Goal: Use online tool/utility: Utilize a website feature to perform a specific function

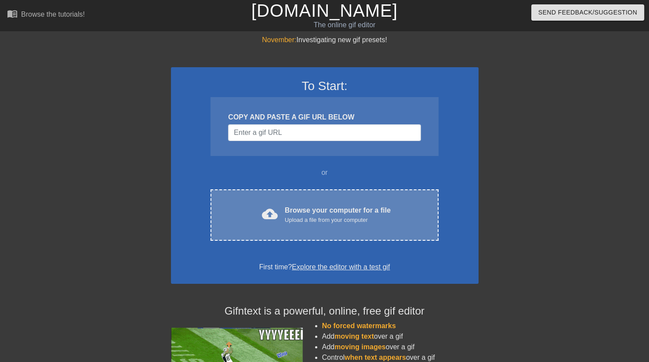
click at [290, 201] on div "cloud_upload Browse your computer for a file Upload a file from your computer C…" at bounding box center [325, 214] width 228 height 51
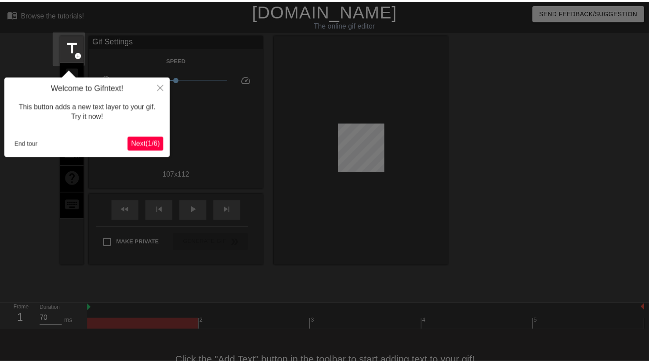
scroll to position [21, 0]
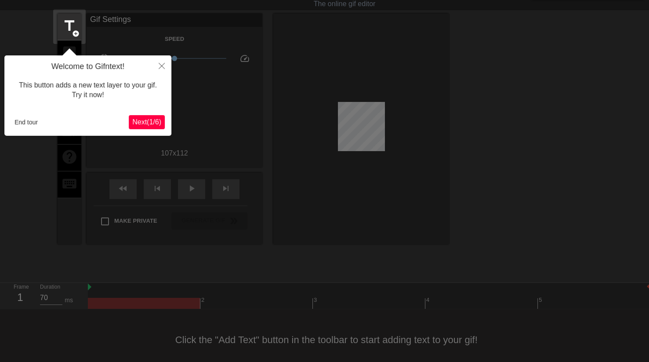
click at [147, 126] on span "Next ( 1 / 6 )" at bounding box center [146, 121] width 29 height 7
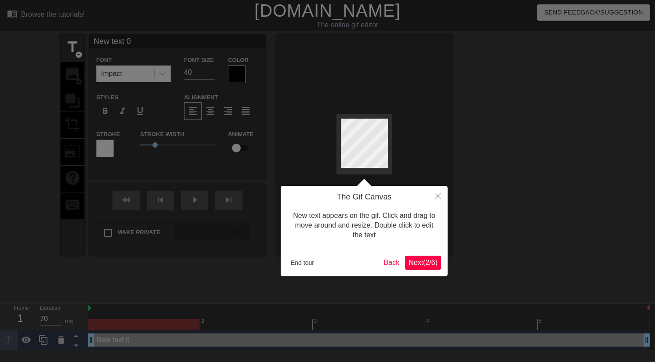
click at [419, 262] on span "Next ( 2 / 6 )" at bounding box center [423, 262] width 29 height 7
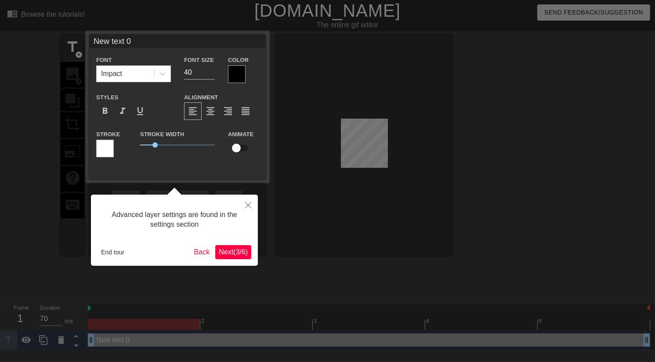
click at [239, 250] on span "Next ( 3 / 6 )" at bounding box center [233, 251] width 29 height 7
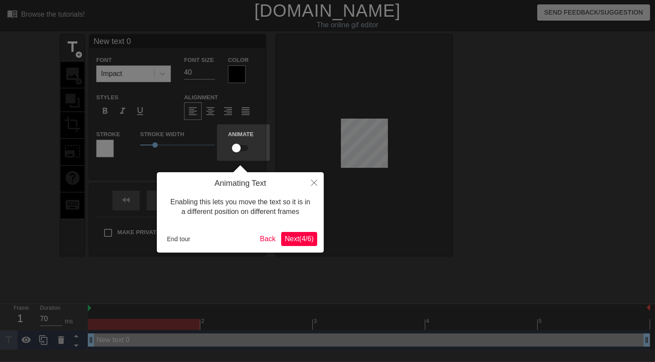
click at [301, 243] on span "Next ( 4 / 6 )" at bounding box center [299, 238] width 29 height 7
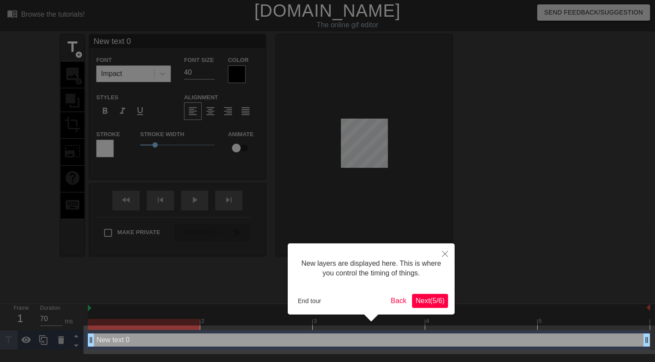
click at [416, 300] on span "Next ( 5 / 6 )" at bounding box center [430, 300] width 29 height 7
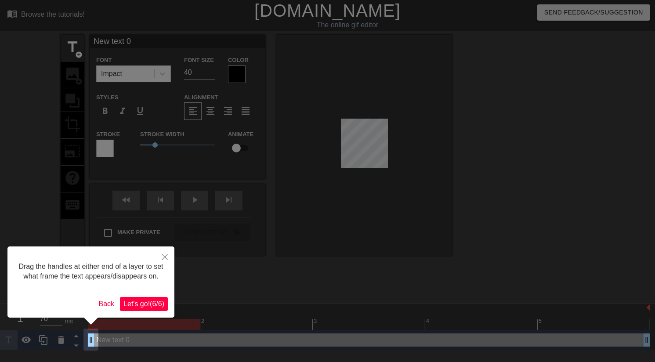
click at [137, 304] on span "Let's go! ( 6 / 6 )" at bounding box center [144, 303] width 41 height 7
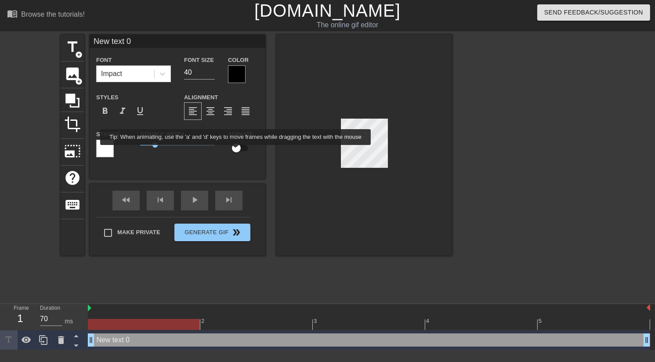
click at [237, 150] on input "checkbox" at bounding box center [236, 148] width 50 height 17
checkbox input "true"
click at [342, 179] on div at bounding box center [364, 145] width 176 height 221
click at [334, 242] on div at bounding box center [364, 145] width 176 height 221
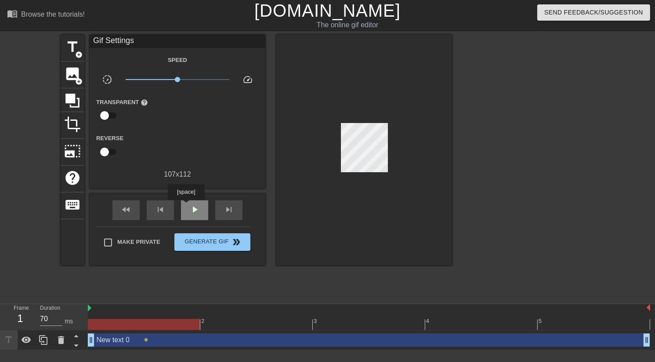
click at [186, 206] on div "play_arrow" at bounding box center [194, 210] width 27 height 20
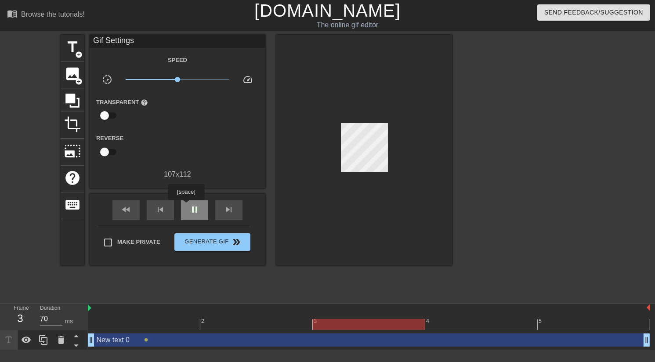
click at [186, 206] on div "pause" at bounding box center [194, 210] width 27 height 20
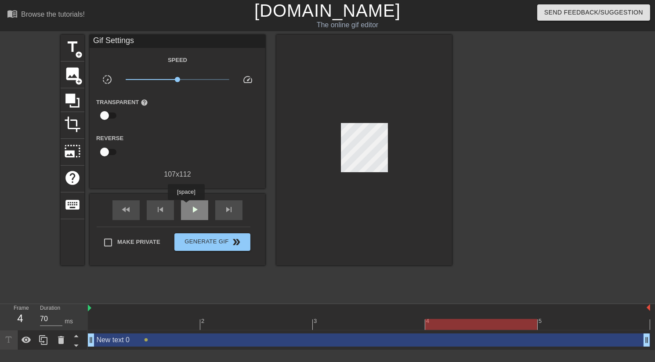
click at [186, 206] on div "play_arrow" at bounding box center [194, 210] width 27 height 20
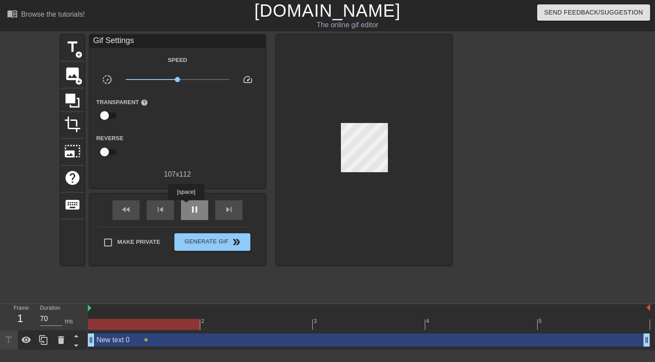
click at [186, 206] on div "pause" at bounding box center [194, 210] width 27 height 20
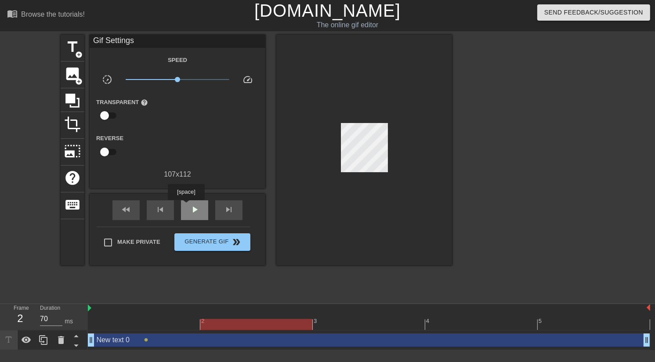
click at [186, 206] on div "play_arrow" at bounding box center [194, 210] width 27 height 20
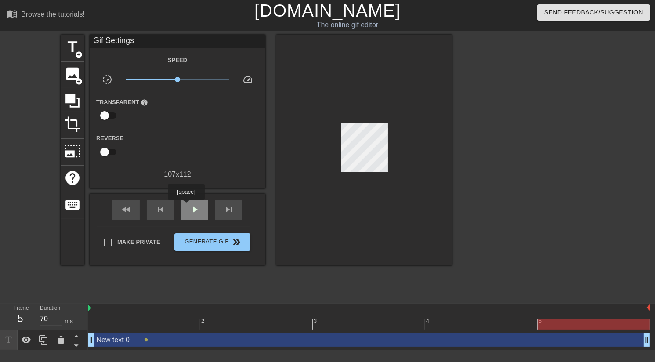
click at [186, 206] on div "play_arrow" at bounding box center [194, 210] width 27 height 20
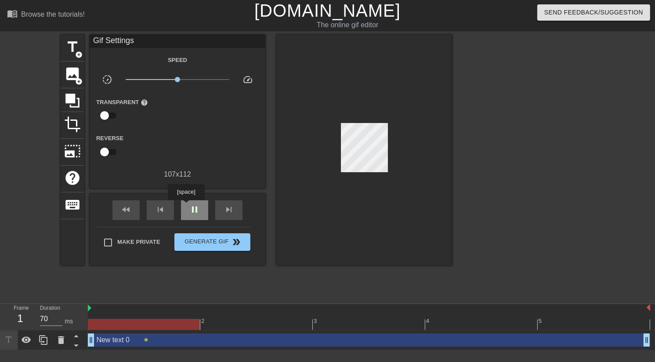
click at [186, 206] on div "pause" at bounding box center [194, 210] width 27 height 20
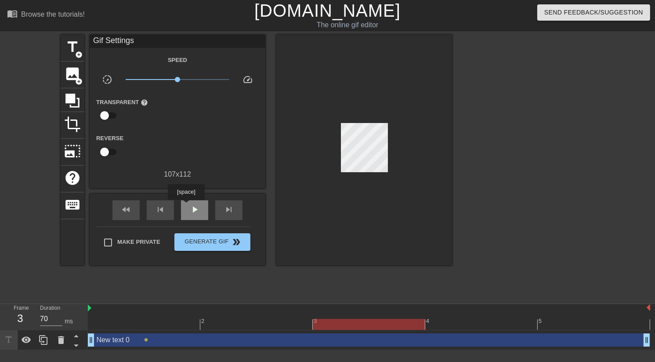
click at [186, 206] on div "play_arrow" at bounding box center [194, 210] width 27 height 20
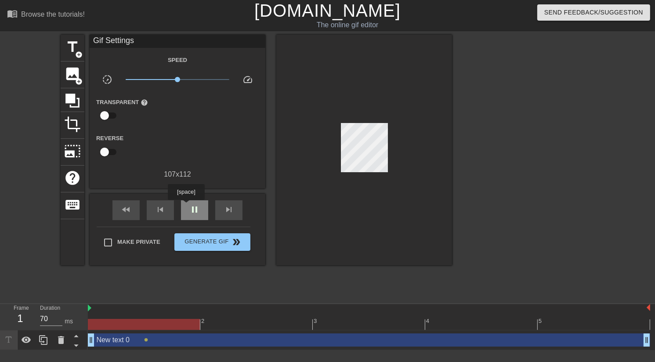
click at [186, 206] on div "pause" at bounding box center [194, 210] width 27 height 20
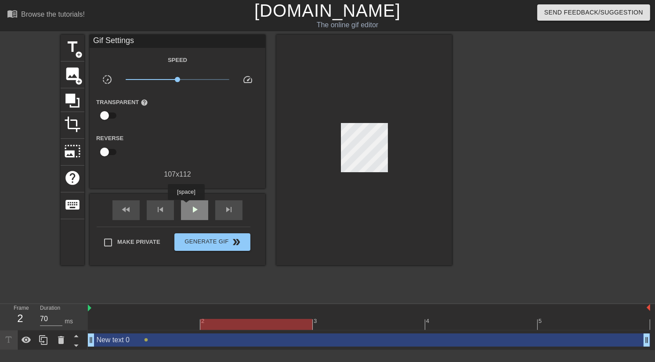
click at [186, 206] on div "play_arrow" at bounding box center [194, 210] width 27 height 20
click at [186, 206] on div "pause" at bounding box center [194, 210] width 27 height 20
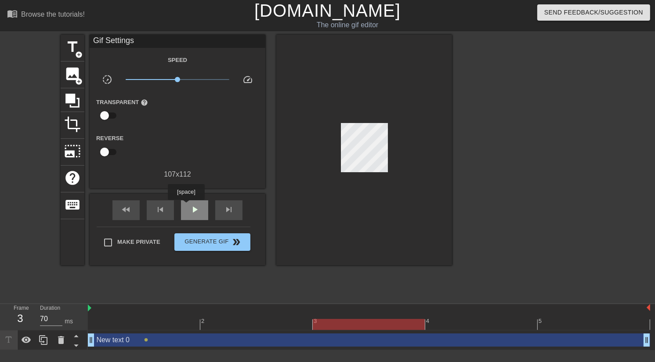
click at [186, 206] on div "play_arrow" at bounding box center [194, 210] width 27 height 20
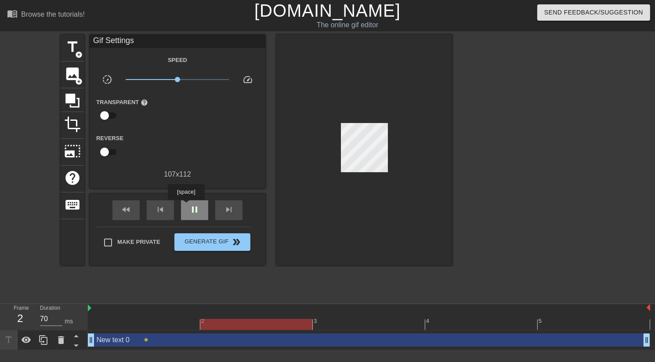
click at [186, 206] on div "pause" at bounding box center [194, 210] width 27 height 20
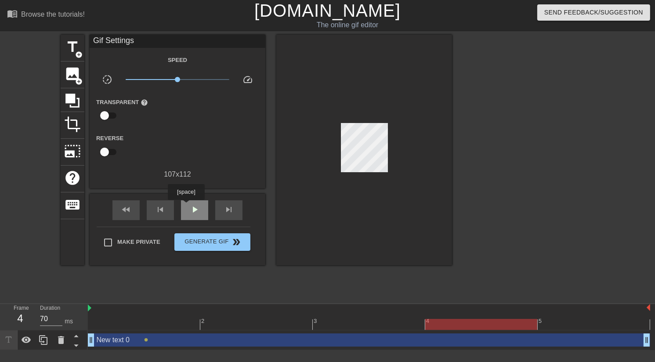
click at [186, 206] on div "play_arrow" at bounding box center [194, 210] width 27 height 20
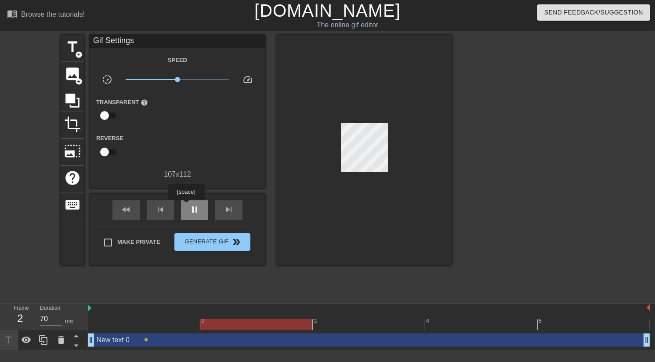
click at [186, 206] on div "pause" at bounding box center [194, 210] width 27 height 20
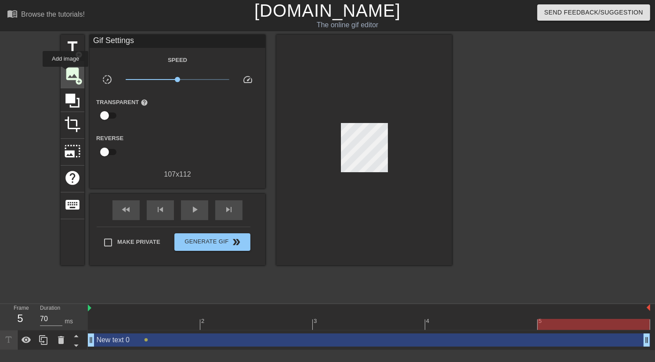
click at [67, 75] on span "image" at bounding box center [72, 73] width 17 height 17
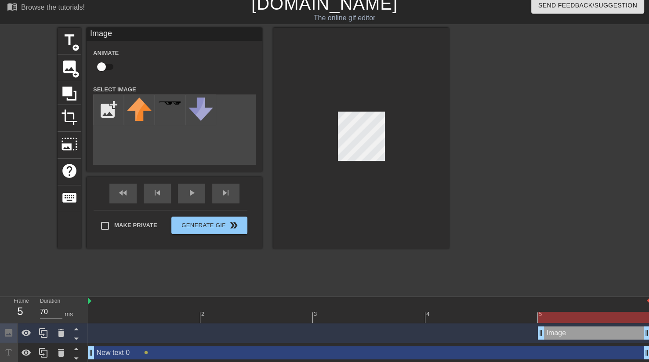
scroll to position [9, 0]
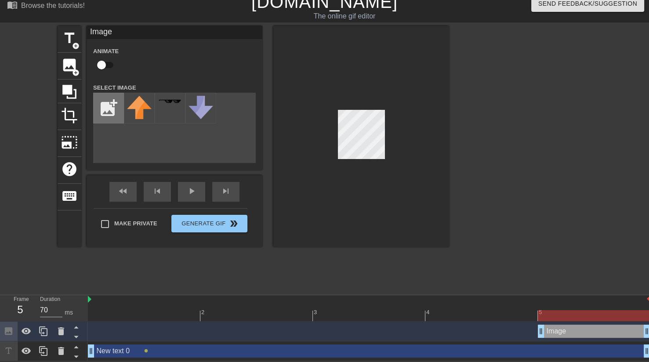
click at [113, 106] on input "file" at bounding box center [109, 108] width 30 height 30
type input "C:\fakepath\na_na_na_boo_boo_revised.png"
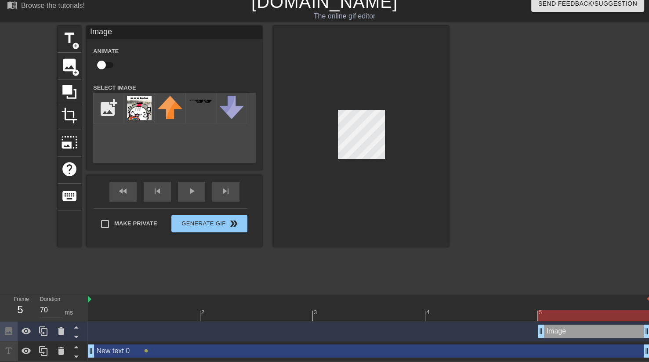
click at [362, 242] on div at bounding box center [361, 136] width 176 height 221
click at [152, 109] on div at bounding box center [139, 108] width 31 height 31
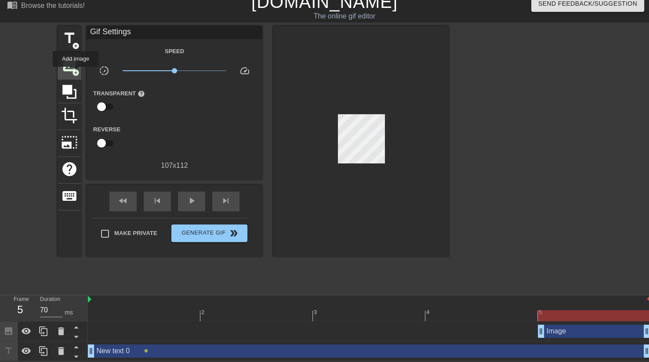
click at [75, 73] on span "add_circle" at bounding box center [75, 72] width 7 height 7
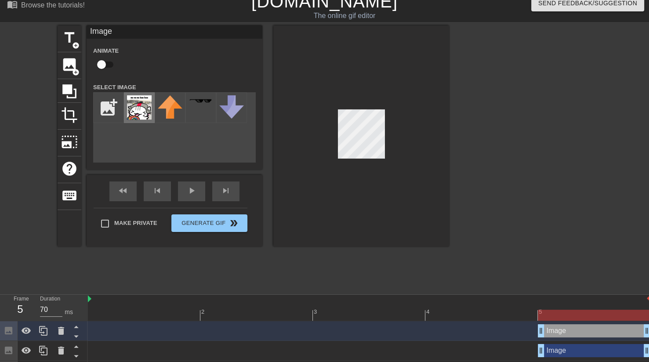
click at [139, 114] on img at bounding box center [139, 107] width 25 height 25
click at [299, 212] on div at bounding box center [361, 135] width 176 height 221
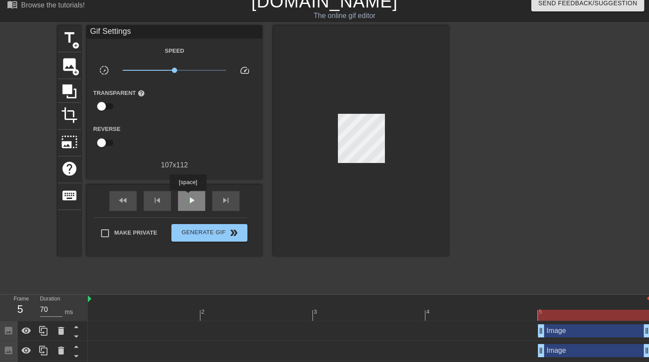
click at [188, 196] on div "play_arrow" at bounding box center [191, 201] width 27 height 20
click at [188, 196] on span "pause" at bounding box center [191, 200] width 11 height 11
click at [188, 196] on span "play_arrow" at bounding box center [191, 200] width 11 height 11
click at [188, 196] on span "pause" at bounding box center [191, 200] width 11 height 11
click at [188, 196] on span "play_arrow" at bounding box center [191, 200] width 11 height 11
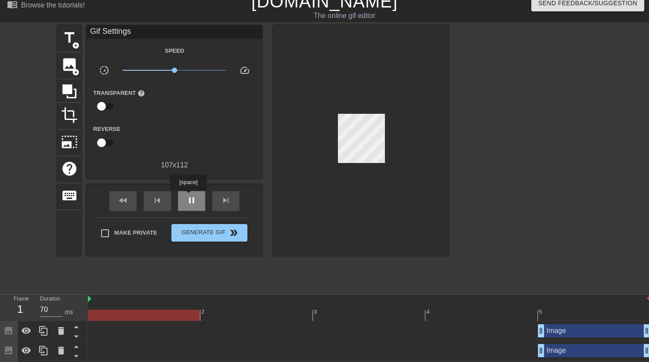
click at [188, 196] on span "pause" at bounding box center [191, 200] width 11 height 11
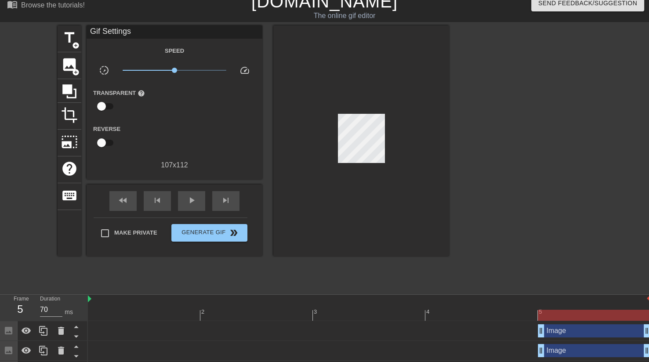
drag, startPoint x: 539, startPoint y: 330, endPoint x: 507, endPoint y: 327, distance: 32.3
click at [507, 327] on div "Image drag_handle drag_handle" at bounding box center [369, 330] width 563 height 13
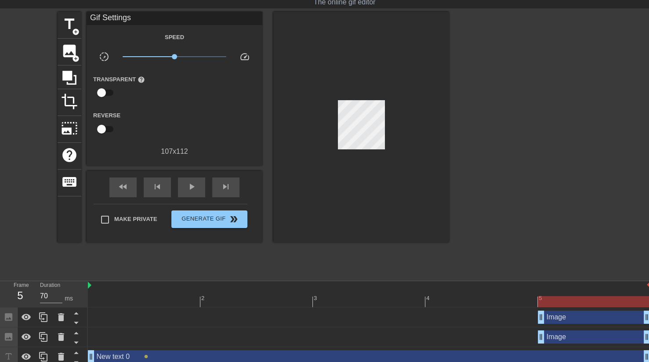
scroll to position [29, 0]
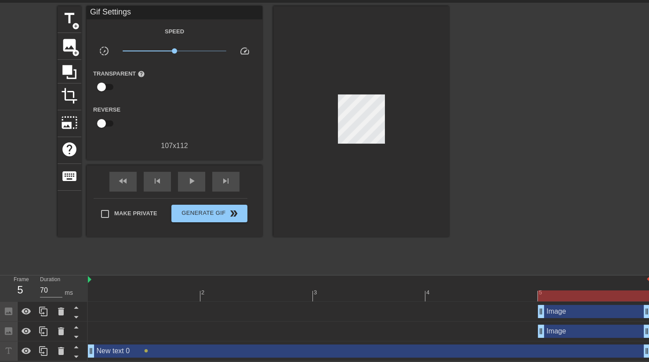
click at [553, 335] on div "Image drag_handle drag_handle" at bounding box center [594, 331] width 113 height 13
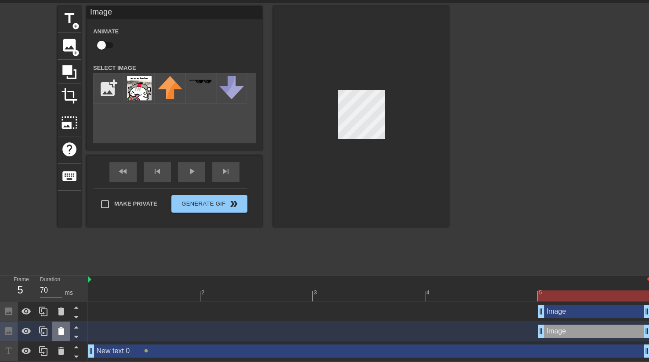
drag, startPoint x: 553, startPoint y: 335, endPoint x: 55, endPoint y: 327, distance: 498.1
click at [55, 327] on div at bounding box center [61, 331] width 18 height 19
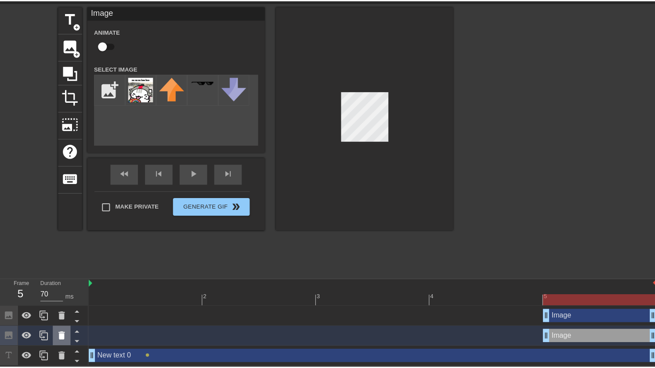
scroll to position [23, 0]
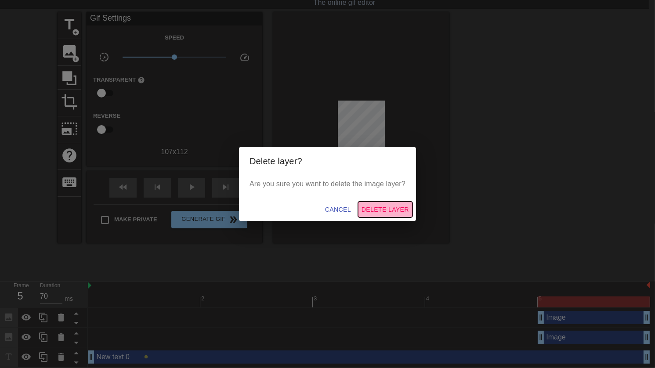
click at [387, 210] on span "Delete Layer" at bounding box center [385, 209] width 47 height 11
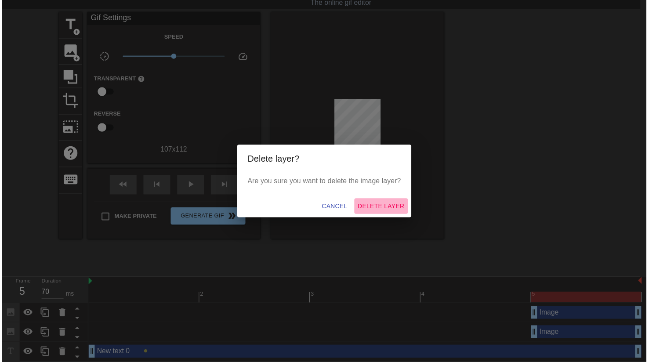
scroll to position [9, 0]
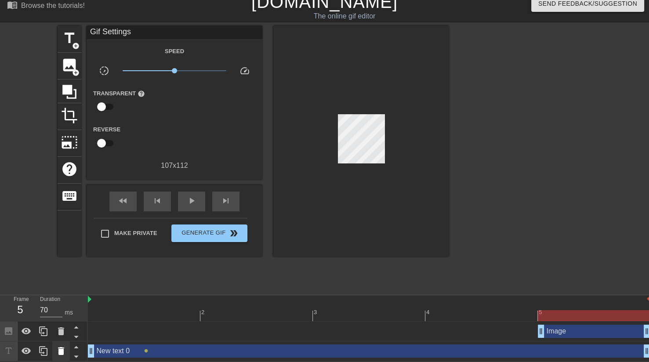
click at [62, 343] on div at bounding box center [61, 351] width 18 height 19
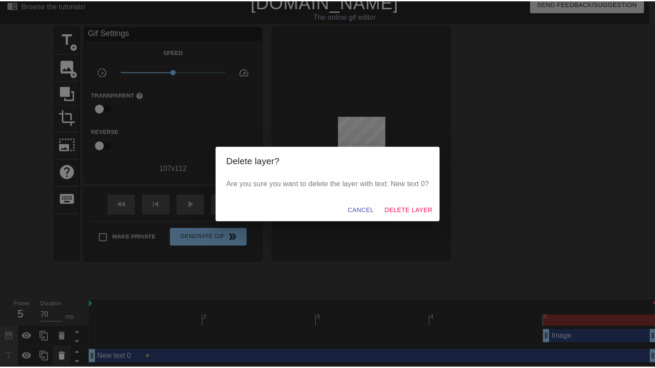
scroll to position [3, 0]
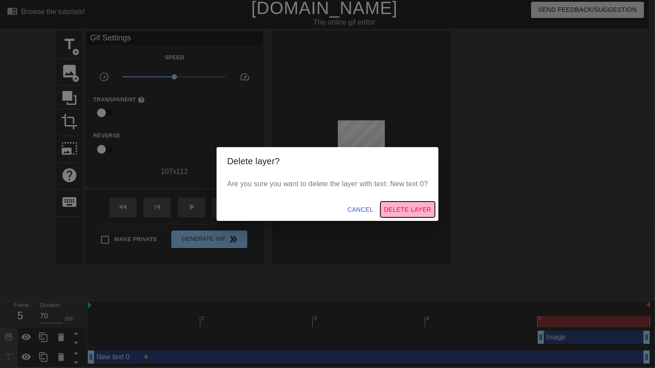
click at [409, 209] on span "Delete Layer" at bounding box center [407, 209] width 47 height 11
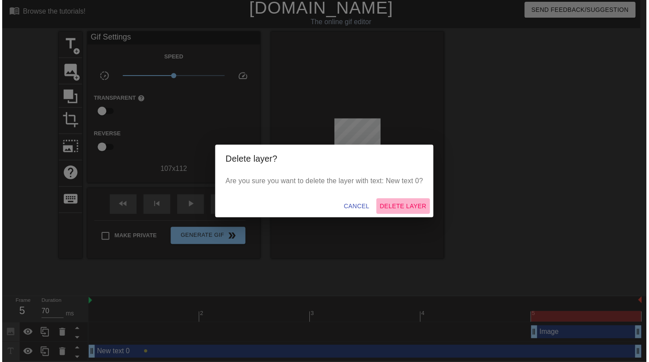
scroll to position [0, 0]
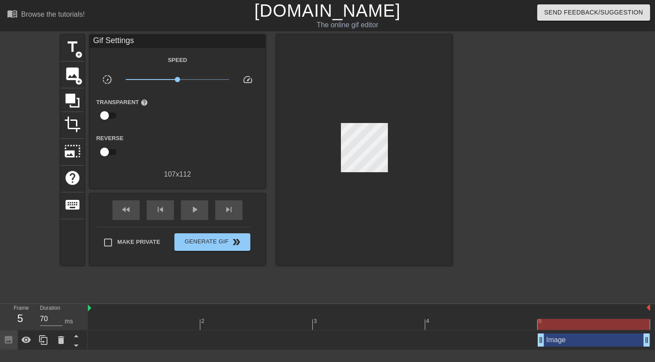
drag, startPoint x: 540, startPoint y: 339, endPoint x: 527, endPoint y: 339, distance: 12.8
click at [527, 339] on div "Image drag_handle drag_handle" at bounding box center [369, 340] width 563 height 13
drag, startPoint x: 541, startPoint y: 339, endPoint x: 527, endPoint y: 337, distance: 14.7
drag, startPoint x: 540, startPoint y: 339, endPoint x: 529, endPoint y: 341, distance: 11.2
click at [529, 341] on div "Image drag_handle drag_handle" at bounding box center [369, 340] width 563 height 13
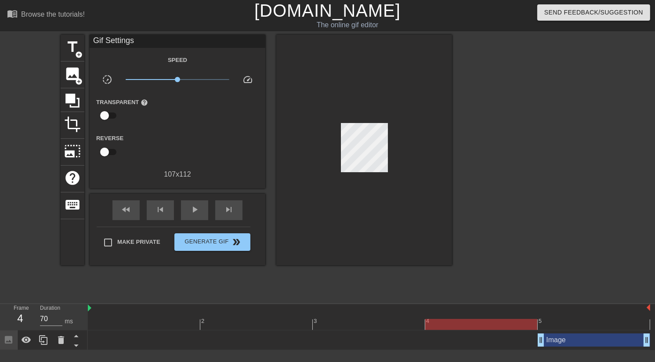
click at [470, 325] on div at bounding box center [369, 324] width 563 height 11
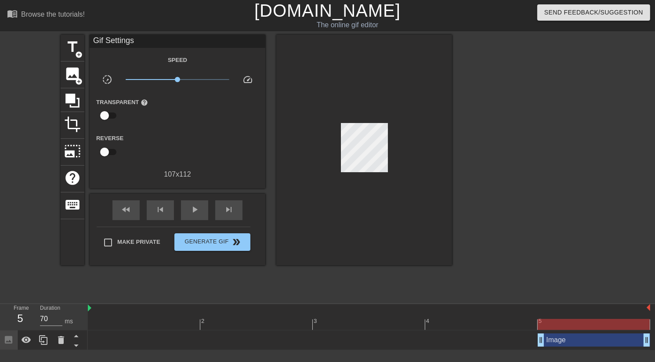
click at [531, 341] on div "Image drag_handle drag_handle" at bounding box center [369, 340] width 563 height 13
drag, startPoint x: 557, startPoint y: 336, endPoint x: 525, endPoint y: 343, distance: 32.4
click at [525, 343] on div "Image drag_handle drag_handle" at bounding box center [369, 340] width 563 height 13
click at [552, 342] on div "Image drag_handle drag_handle" at bounding box center [594, 340] width 113 height 13
drag, startPoint x: 552, startPoint y: 342, endPoint x: 198, endPoint y: 333, distance: 354.4
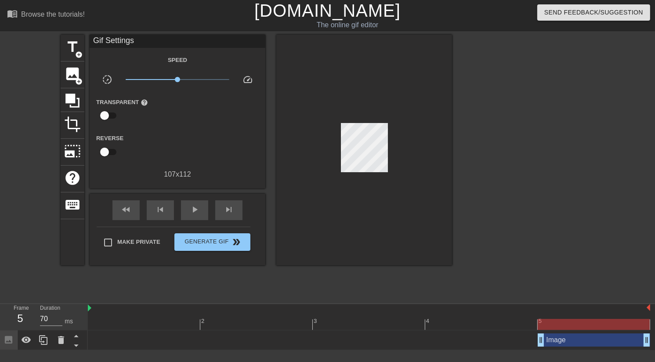
click at [198, 333] on div "Image drag_handle drag_handle" at bounding box center [369, 341] width 563 height 20
click at [44, 342] on icon at bounding box center [43, 340] width 8 height 10
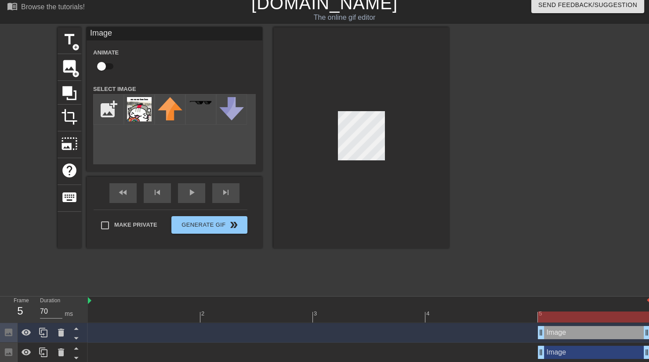
scroll to position [9, 0]
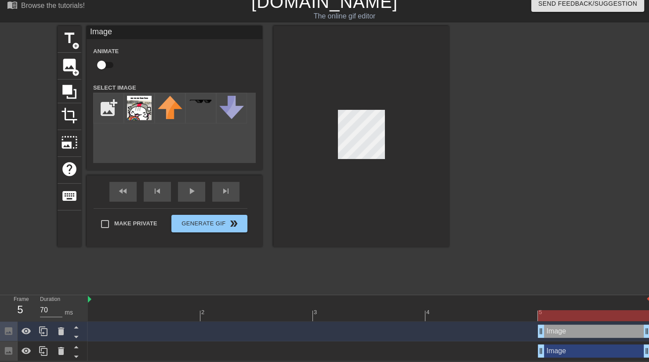
click at [549, 346] on div "Image drag_handle drag_handle" at bounding box center [594, 351] width 113 height 13
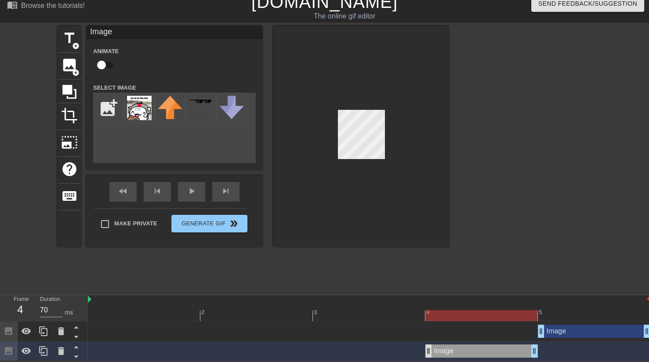
drag, startPoint x: 578, startPoint y: 351, endPoint x: 430, endPoint y: 353, distance: 147.7
click at [430, 353] on div "Image drag_handle drag_handle" at bounding box center [481, 351] width 113 height 13
click at [37, 354] on div at bounding box center [44, 351] width 18 height 19
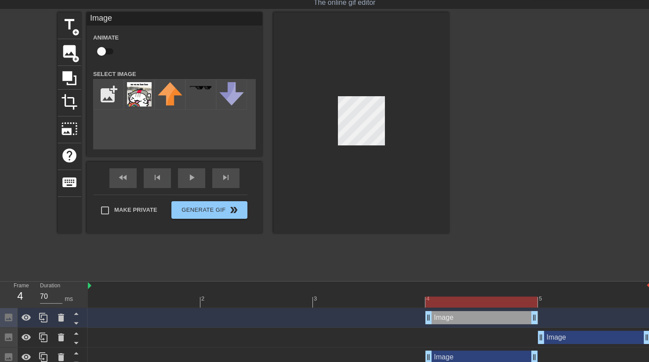
scroll to position [29, 0]
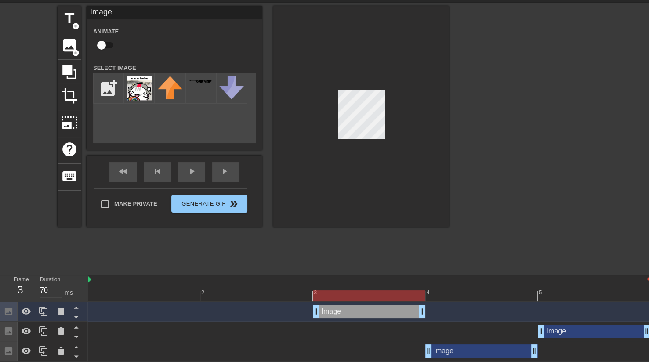
drag, startPoint x: 495, startPoint y: 314, endPoint x: 387, endPoint y: 316, distance: 108.6
click at [387, 316] on div "Image drag_handle drag_handle" at bounding box center [369, 311] width 113 height 13
click at [40, 333] on icon at bounding box center [43, 331] width 11 height 11
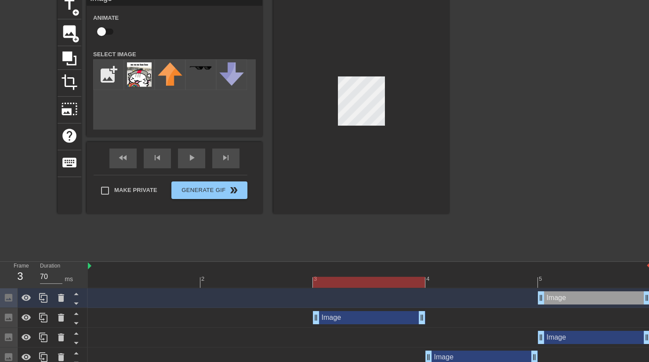
scroll to position [49, 0]
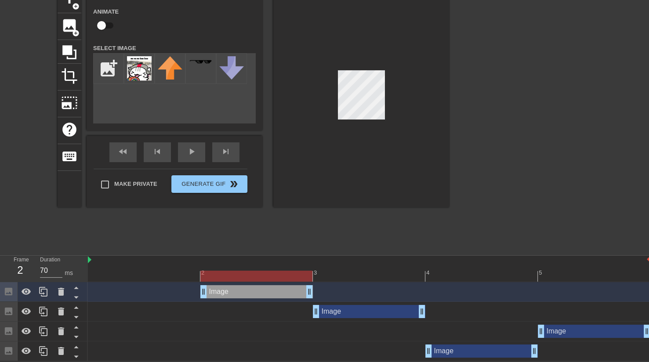
drag, startPoint x: 608, startPoint y: 291, endPoint x: 267, endPoint y: 293, distance: 341.5
click at [267, 293] on div "Image drag_handle drag_handle" at bounding box center [256, 291] width 113 height 13
click at [39, 312] on icon at bounding box center [43, 311] width 11 height 11
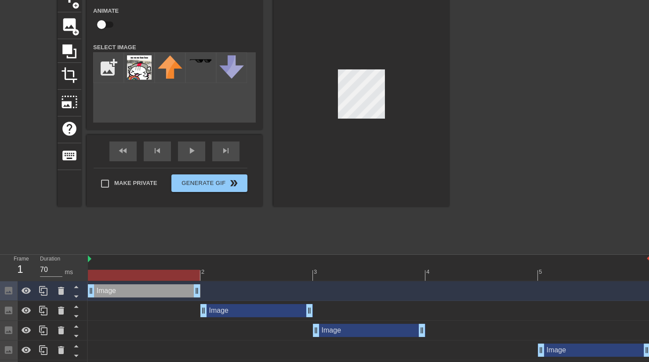
drag, startPoint x: 324, startPoint y: 293, endPoint x: 149, endPoint y: 298, distance: 174.6
click at [149, 298] on div "Image drag_handle drag_handle" at bounding box center [369, 291] width 563 height 20
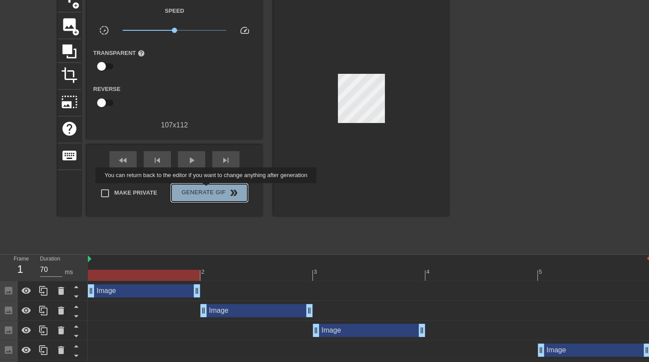
click at [207, 189] on button "Generate Gif double_arrow" at bounding box center [209, 193] width 76 height 18
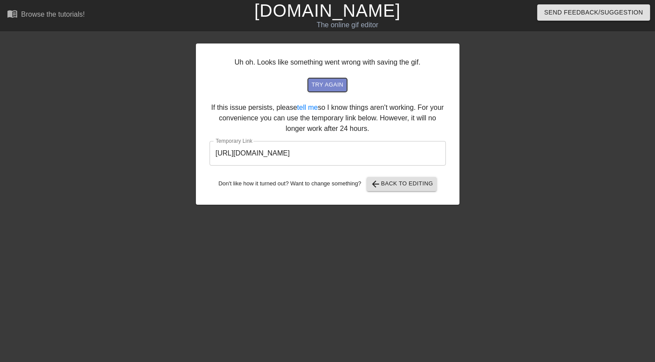
click at [321, 85] on span "try again" at bounding box center [328, 85] width 32 height 10
click at [400, 182] on span "arrow_back Back to Editing" at bounding box center [402, 184] width 63 height 11
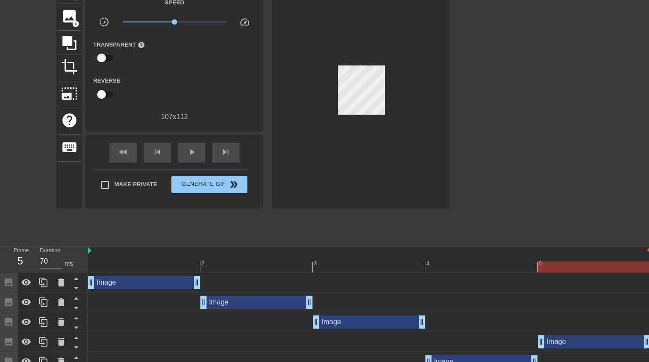
scroll to position [69, 0]
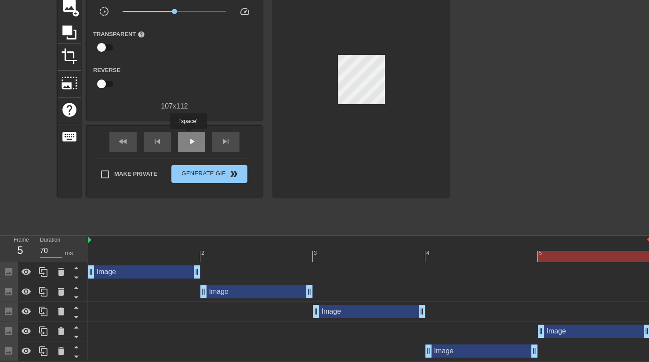
click at [188, 136] on span "play_arrow" at bounding box center [191, 141] width 11 height 11
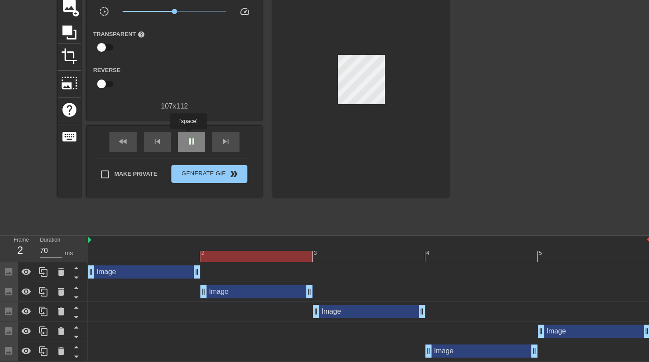
click at [188, 136] on span "pause" at bounding box center [191, 141] width 11 height 11
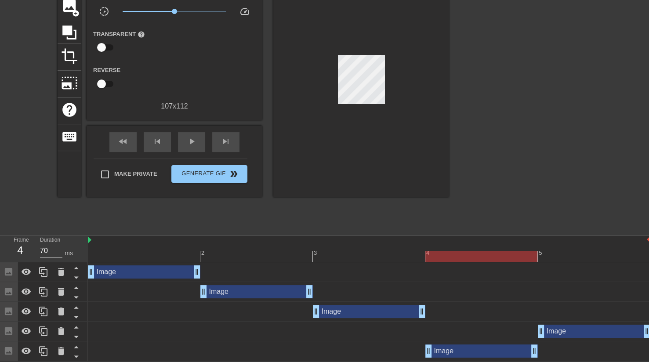
click at [186, 273] on div "Image drag_handle drag_handle" at bounding box center [144, 271] width 113 height 13
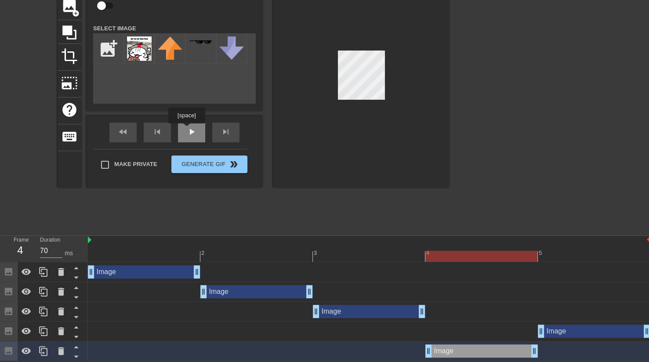
click at [186, 130] on div "fast_rewind skip_previous play_arrow skip_next" at bounding box center [174, 132] width 143 height 33
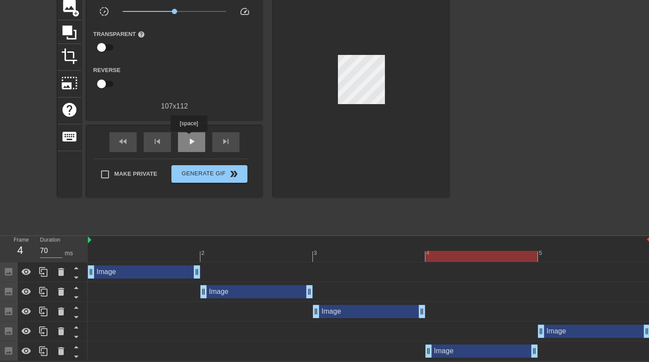
click at [189, 138] on span "play_arrow" at bounding box center [191, 141] width 11 height 11
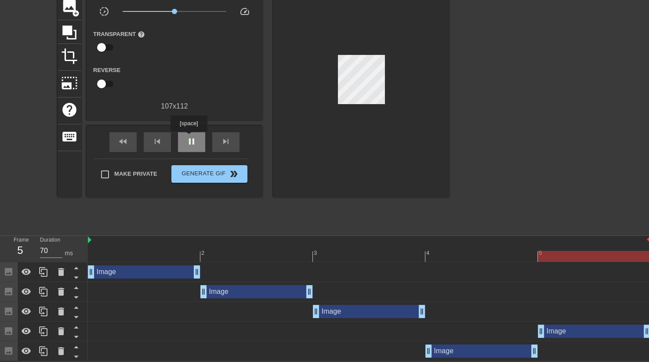
click at [189, 138] on span "pause" at bounding box center [191, 141] width 11 height 11
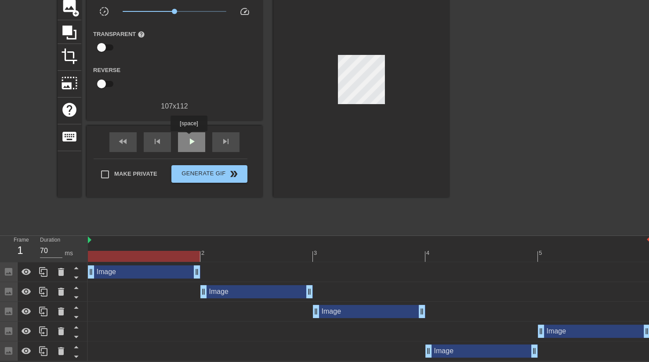
click at [189, 138] on span "play_arrow" at bounding box center [191, 141] width 11 height 11
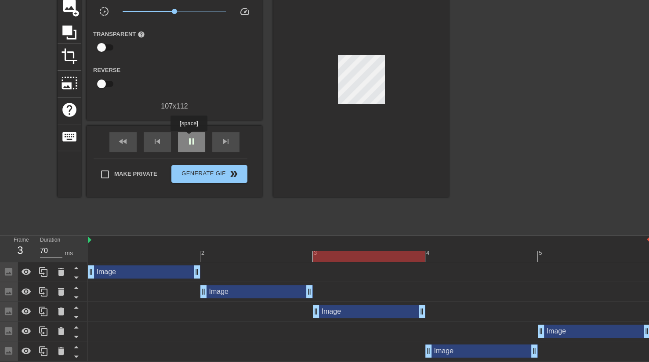
click at [189, 138] on span "pause" at bounding box center [191, 141] width 11 height 11
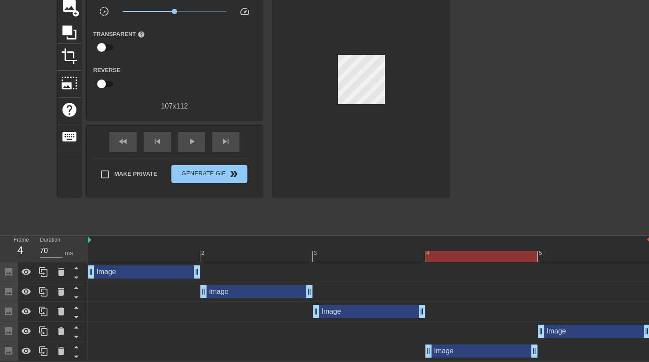
click at [164, 272] on div "Image drag_handle drag_handle" at bounding box center [144, 271] width 113 height 13
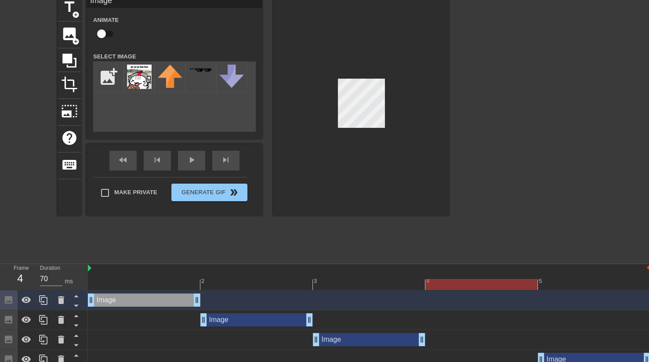
scroll to position [25, 0]
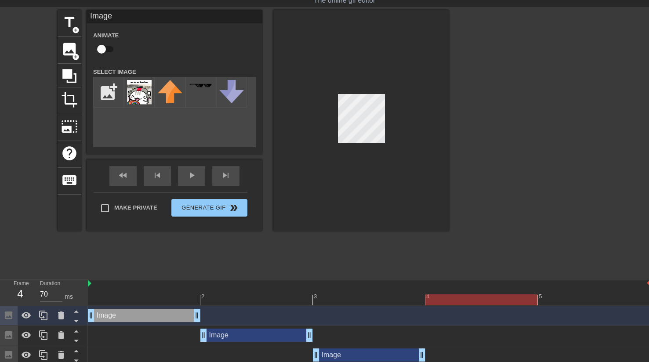
click at [150, 300] on div at bounding box center [369, 299] width 563 height 11
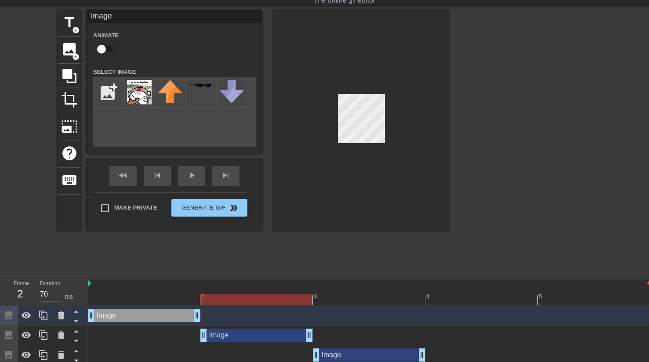
click at [252, 296] on div at bounding box center [369, 299] width 563 height 11
click at [244, 331] on div "Image drag_handle drag_handle" at bounding box center [256, 335] width 113 height 13
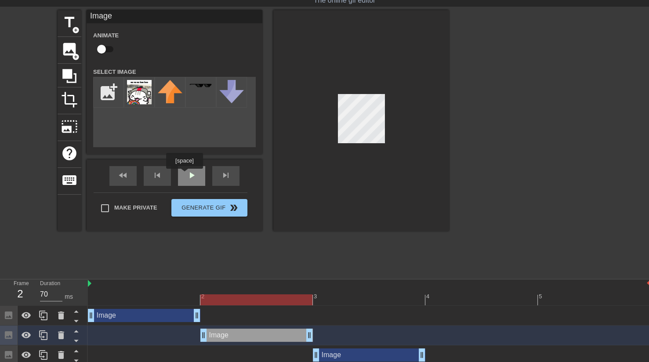
click at [185, 175] on div "play_arrow" at bounding box center [191, 176] width 27 height 20
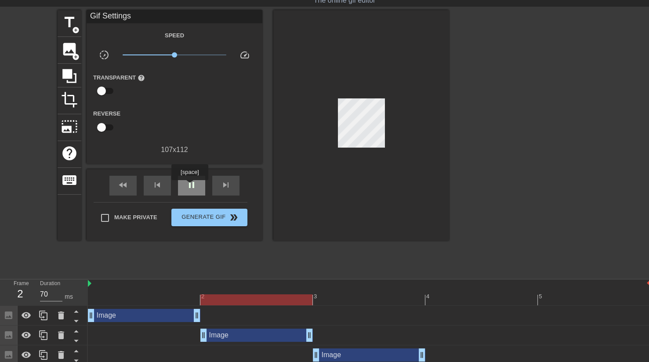
click at [189, 186] on span "pause" at bounding box center [191, 185] width 11 height 11
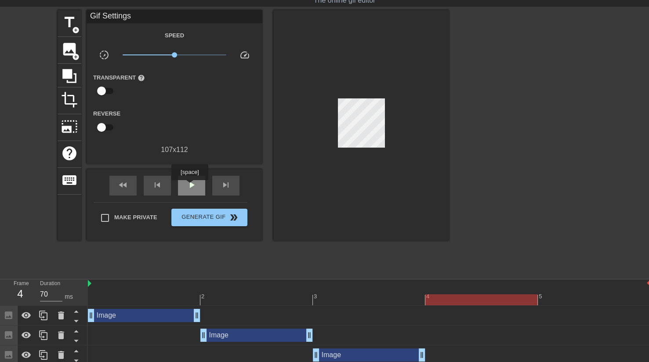
click at [189, 186] on span "play_arrow" at bounding box center [191, 185] width 11 height 11
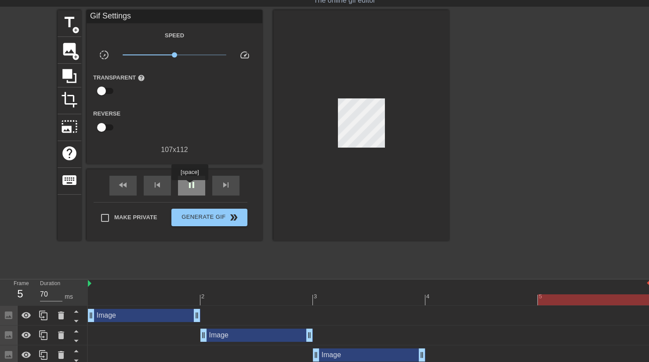
click at [189, 186] on span "pause" at bounding box center [191, 185] width 11 height 11
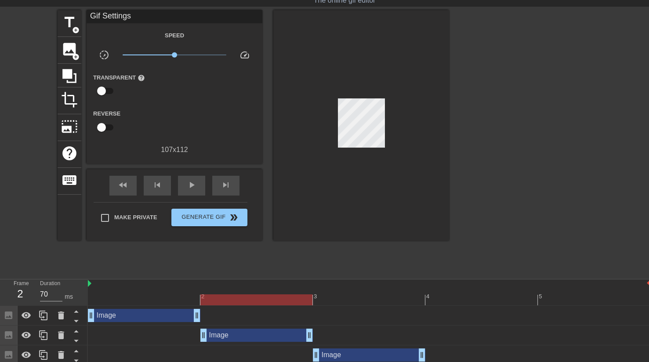
click at [334, 303] on div at bounding box center [369, 299] width 563 height 11
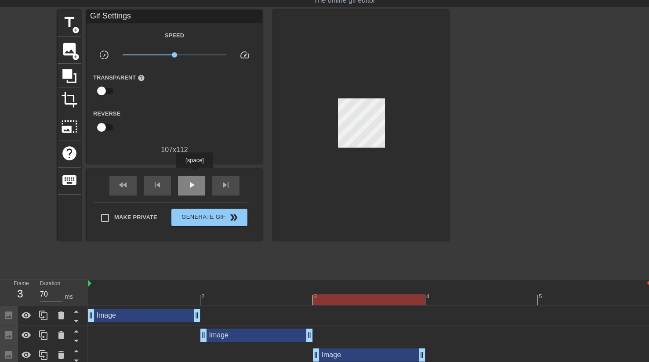
click at [194, 176] on div "play_arrow" at bounding box center [191, 186] width 27 height 20
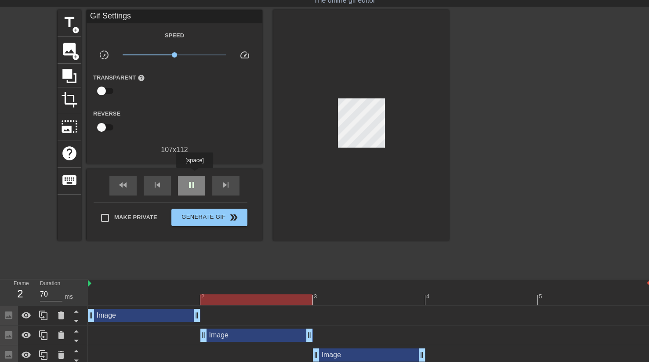
click at [194, 176] on div "pause" at bounding box center [191, 186] width 27 height 20
click at [443, 300] on div at bounding box center [369, 299] width 563 height 11
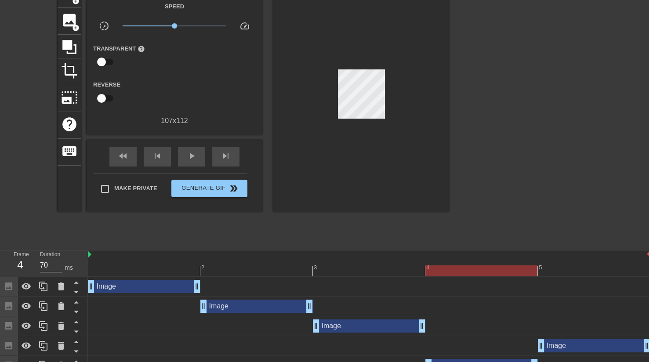
scroll to position [69, 0]
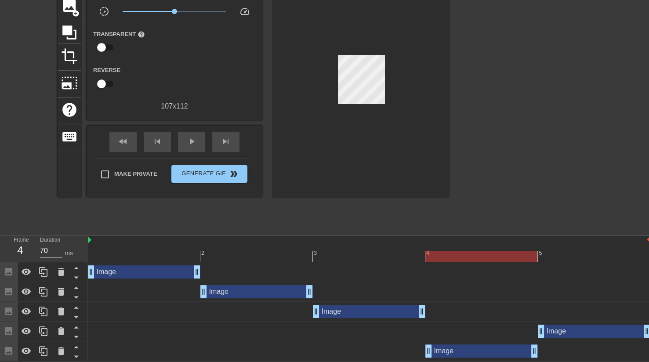
click at [449, 353] on div "Image drag_handle drag_handle" at bounding box center [481, 351] width 113 height 13
click at [187, 136] on div "play_arrow" at bounding box center [191, 142] width 27 height 20
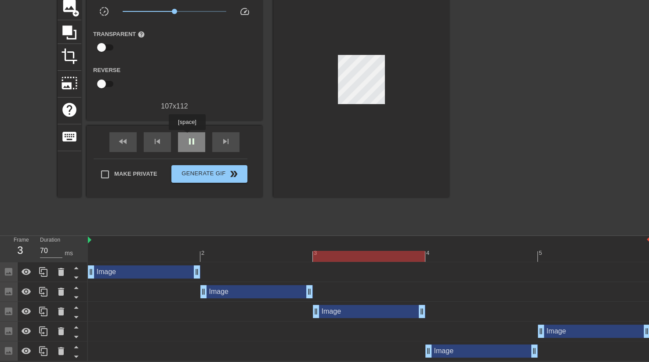
click at [187, 136] on span "pause" at bounding box center [191, 141] width 11 height 11
click at [571, 330] on div "Image drag_handle drag_handle" at bounding box center [594, 331] width 113 height 13
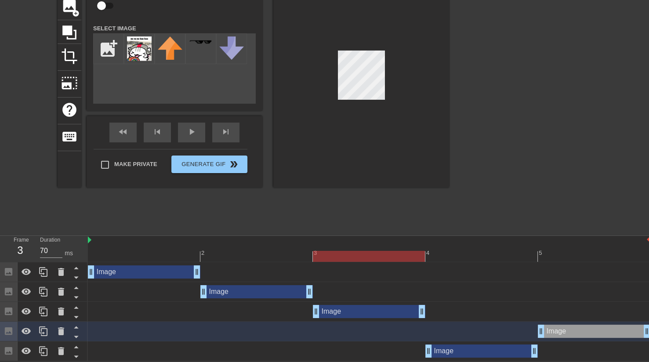
click at [471, 353] on div "Image drag_handle drag_handle" at bounding box center [481, 351] width 113 height 13
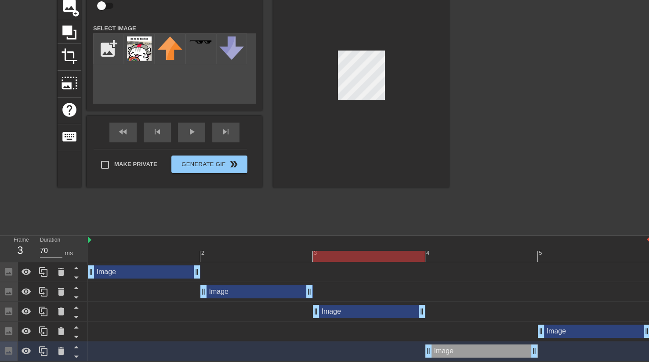
click at [571, 330] on div "Image drag_handle drag_handle" at bounding box center [594, 331] width 113 height 13
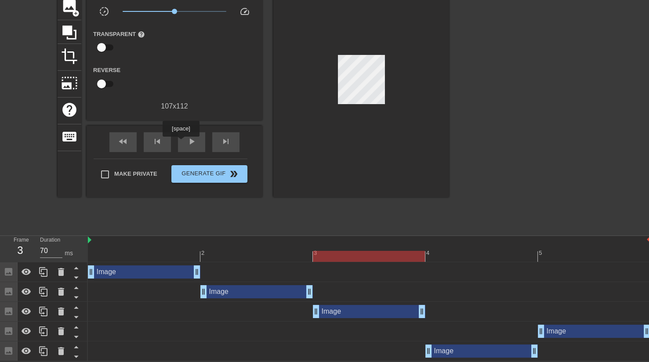
click at [181, 143] on div "fast_rewind skip_previous play_arrow skip_next" at bounding box center [174, 142] width 143 height 33
click at [181, 142] on div "play_arrow" at bounding box center [191, 142] width 27 height 20
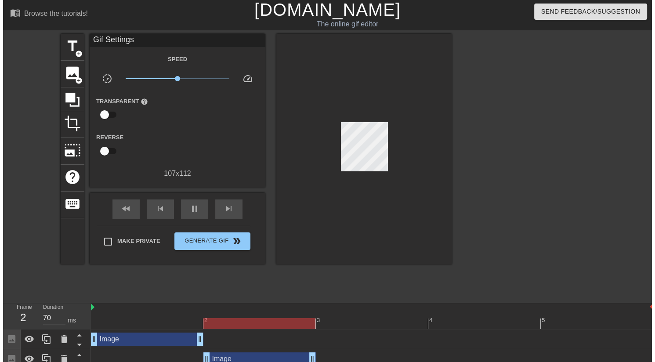
scroll to position [0, 0]
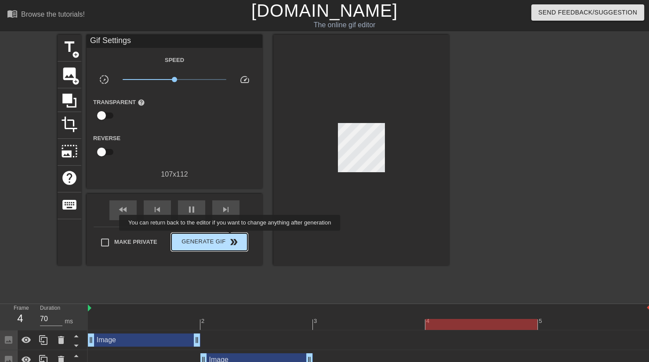
click at [231, 237] on span "double_arrow" at bounding box center [234, 242] width 11 height 11
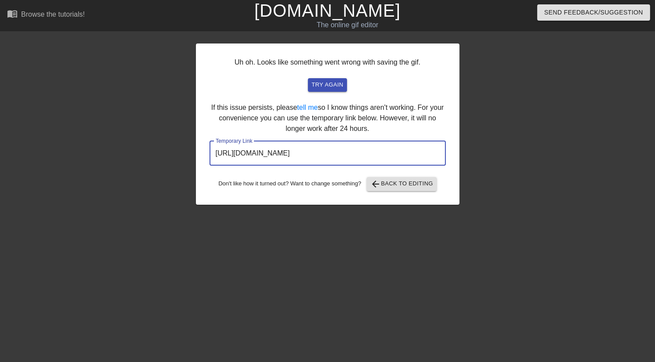
drag, startPoint x: 404, startPoint y: 159, endPoint x: 196, endPoint y: 150, distance: 208.1
click at [196, 150] on div "Uh oh. Looks like something went wrong with saving the gif. try again If this i…" at bounding box center [328, 124] width 264 height 161
